Goal: Information Seeking & Learning: Understand process/instructions

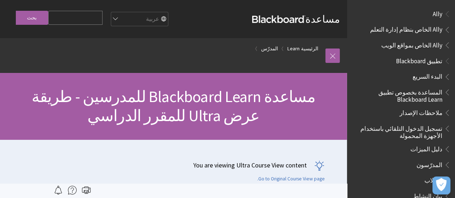
scroll to position [692, 0]
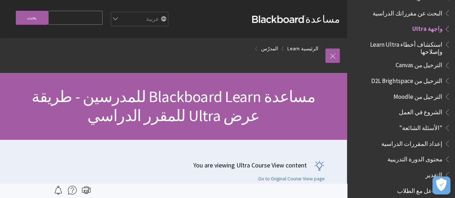
click at [299, 54] on ol "الرئيسية Learn المدرّس" at bounding box center [166, 48] width 319 height 21
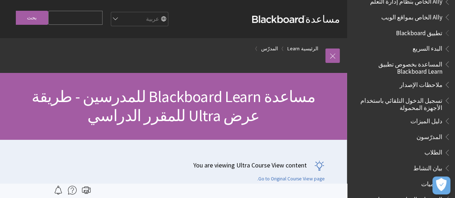
scroll to position [0, 0]
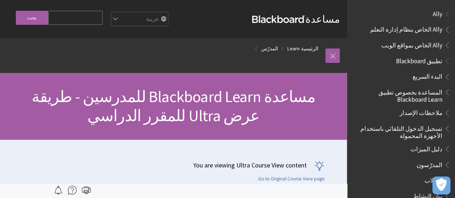
click at [287, 18] on strong "Blackboard" at bounding box center [278, 19] width 53 height 8
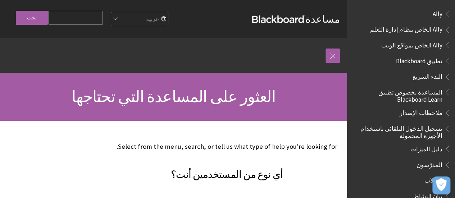
click at [428, 80] on span "البدء السريع" at bounding box center [428, 76] width 30 height 10
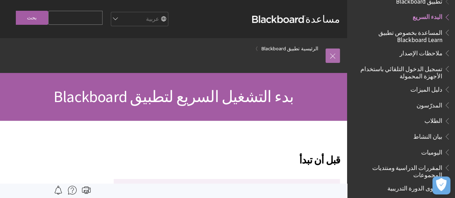
click at [333, 54] on link at bounding box center [333, 56] width 14 height 14
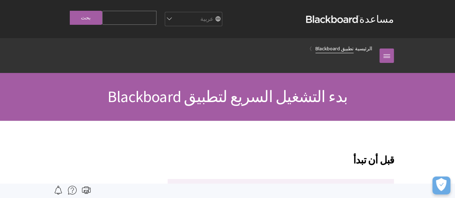
click at [334, 47] on link "تطبيق Blackboard" at bounding box center [335, 48] width 38 height 9
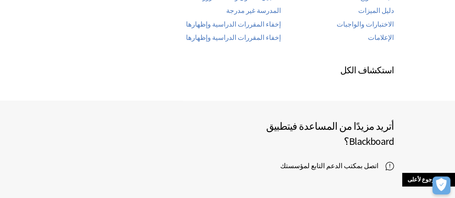
scroll to position [432, 0]
